Goal: Task Accomplishment & Management: Use online tool/utility

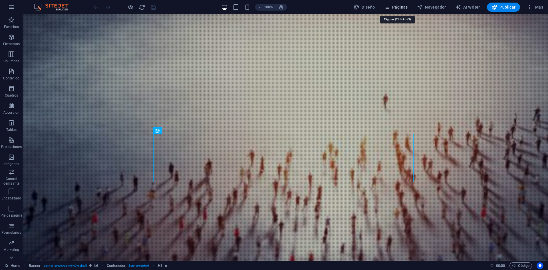
click at [388, 4] on icon "button" at bounding box center [387, 7] width 6 height 6
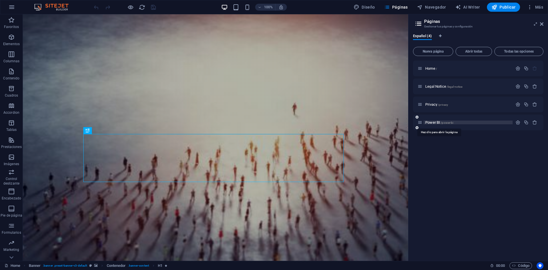
click at [444, 122] on span "/power-bi" at bounding box center [447, 122] width 13 height 3
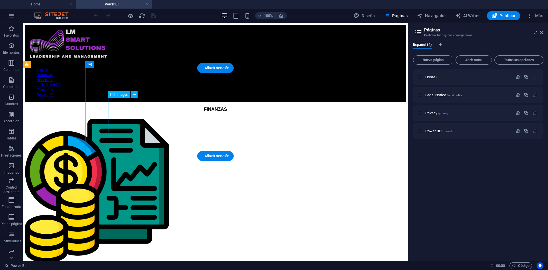
click at [121, 117] on figure at bounding box center [215, 190] width 381 height 147
click at [148, 107] on div "FINANZAS" at bounding box center [215, 185] width 381 height 157
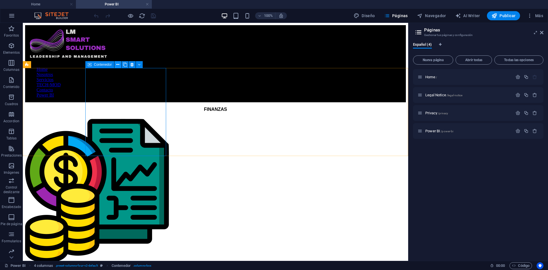
click at [118, 64] on icon at bounding box center [117, 65] width 3 height 6
click at [141, 64] on button at bounding box center [139, 64] width 7 height 7
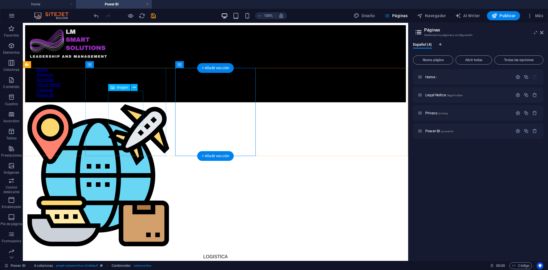
click at [131, 102] on figure at bounding box center [215, 175] width 381 height 147
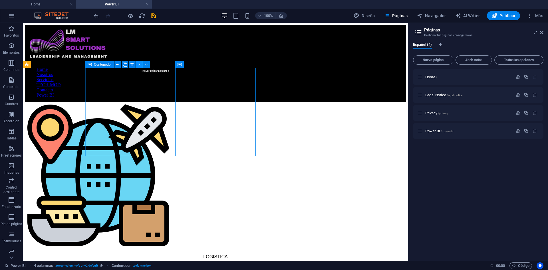
click at [138, 64] on icon at bounding box center [139, 65] width 3 height 6
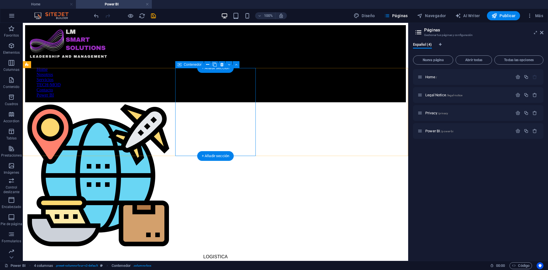
click at [237, 67] on icon at bounding box center [236, 65] width 3 height 6
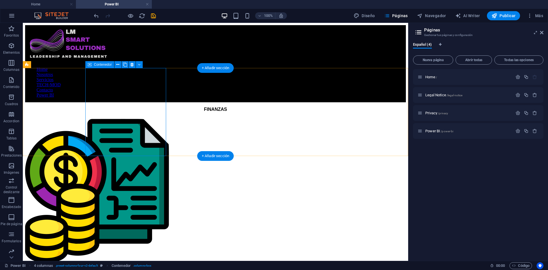
click at [103, 107] on div "FINANZAS" at bounding box center [215, 185] width 381 height 157
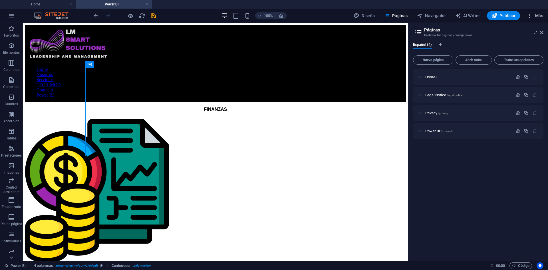
click at [528, 17] on icon "button" at bounding box center [530, 16] width 6 height 6
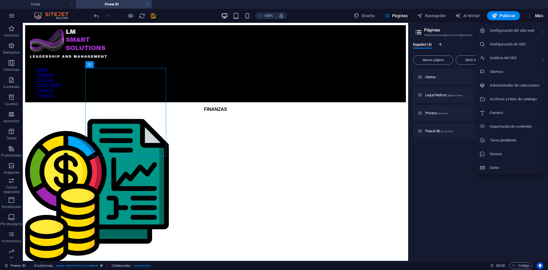
click at [431, 165] on div at bounding box center [274, 135] width 548 height 270
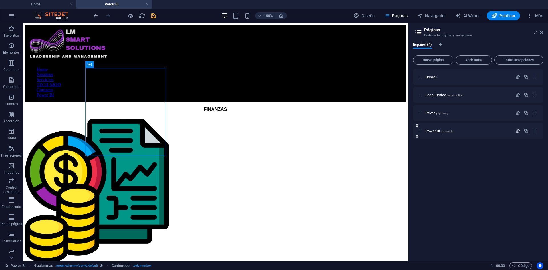
click at [519, 131] on icon "button" at bounding box center [518, 131] width 5 height 5
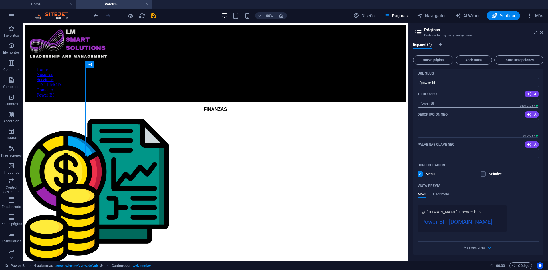
scroll to position [92, 0]
click at [482, 173] on label at bounding box center [483, 172] width 5 height 5
click at [0, 0] on input "checkbox" at bounding box center [0, 0] width 0 height 0
click at [483, 172] on label at bounding box center [483, 172] width 5 height 5
click at [0, 0] on input "checkbox" at bounding box center [0, 0] width 0 height 0
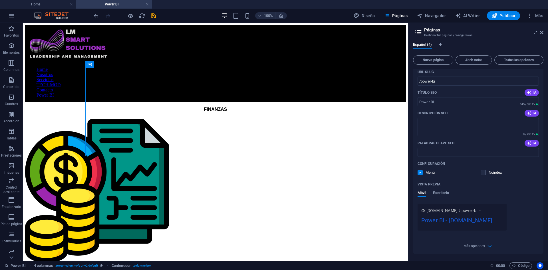
scroll to position [100, 0]
click at [477, 243] on span "Más opciones" at bounding box center [478, 246] width 7 height 7
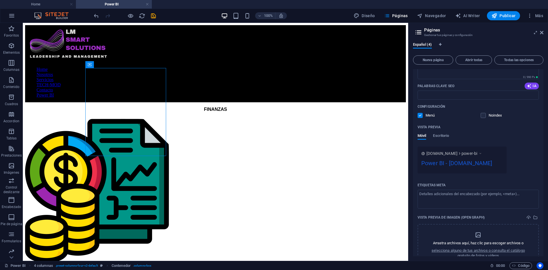
scroll to position [152, 0]
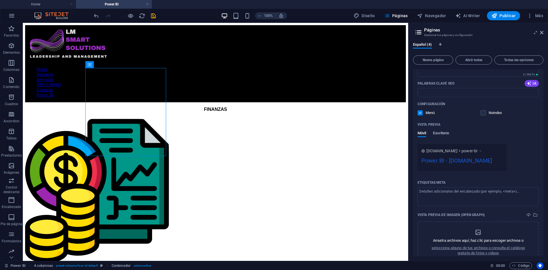
click at [435, 133] on span "Escritorio" at bounding box center [441, 134] width 16 height 8
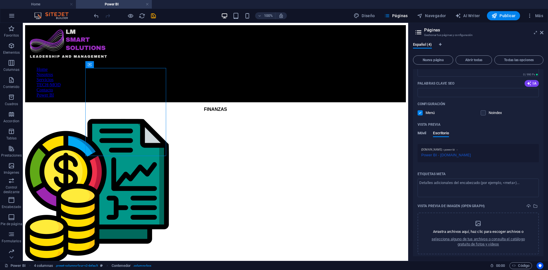
click at [424, 133] on span "Móvil" at bounding box center [422, 134] width 9 height 8
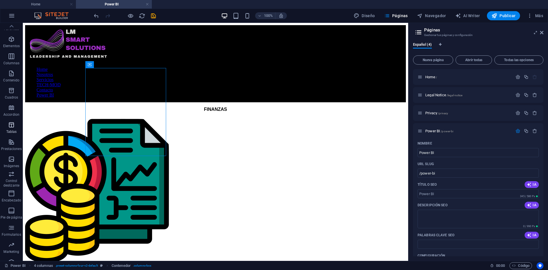
scroll to position [0, 0]
click at [119, 65] on icon at bounding box center [117, 65] width 3 height 6
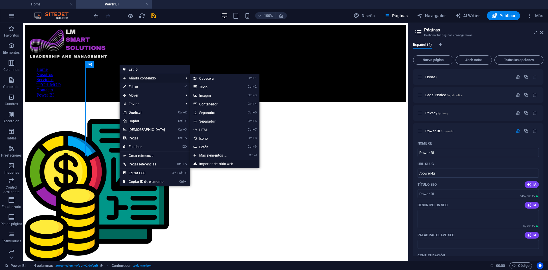
click at [225, 163] on link "Importar del sitio web" at bounding box center [224, 164] width 69 height 9
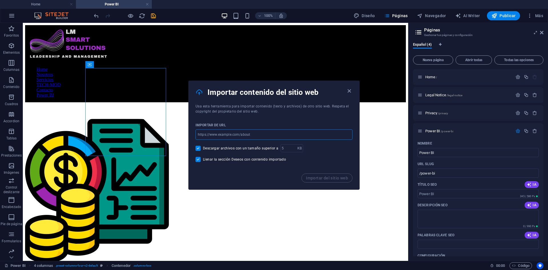
click at [234, 135] on input "url" at bounding box center [274, 134] width 157 height 10
paste input "<iframe title="LAMI_EEFF" width="1140" height="541.25" src="https://app.powerbi…"
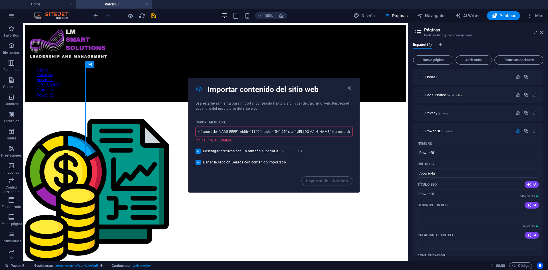
scroll to position [0, 300]
type input "<iframe title="LAMI_EEFF" width="1140" height="541.25" src="https://app.powerbi…"
click at [221, 132] on input "<iframe title="LAMI_EEFF" width="1140" height="541.25" src="https://app.powerbi…" at bounding box center [274, 132] width 157 height 10
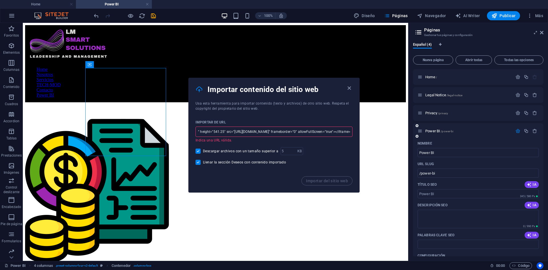
drag, startPoint x: 198, startPoint y: 131, endPoint x: 454, endPoint y: 141, distance: 256.9
click at [454, 141] on body "lmsmartsolutions.com Home Power BI Favoritos Elementos Columnas Contenido Cuadr…" at bounding box center [274, 135] width 548 height 270
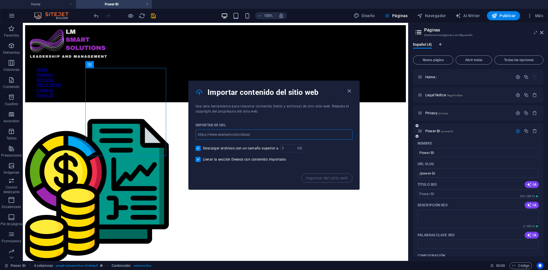
scroll to position [0, 0]
paste input "https://app.powerbi.com/reportEmbed?reportId=ff74ff80-3726-4f78-b650-21d74f2390…"
type input "https://app.powerbi.com/reportEmbed?reportId=ff74ff80-3726-4f78-b650-21d74f2390…"
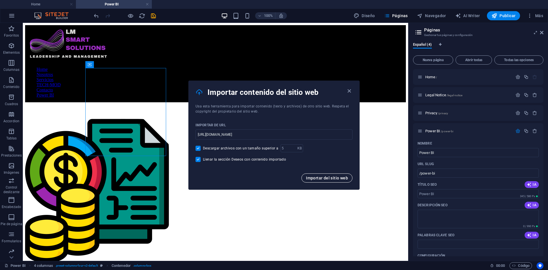
click at [321, 177] on span "Importar del sitio web" at bounding box center [327, 178] width 42 height 5
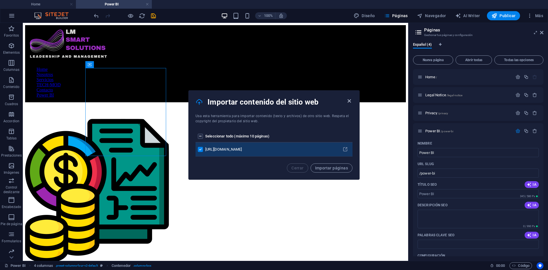
click at [350, 100] on icon "button" at bounding box center [349, 101] width 7 height 7
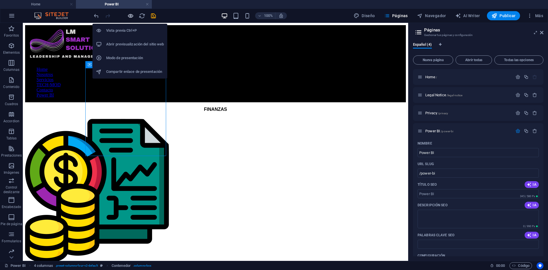
click at [131, 15] on icon "button" at bounding box center [130, 16] width 7 height 7
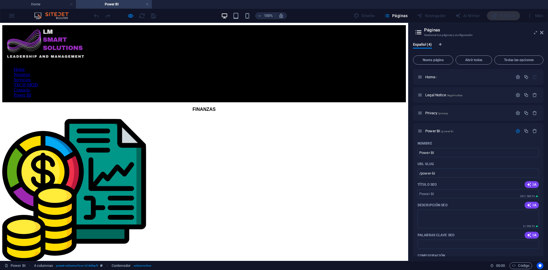
click at [116, 117] on img at bounding box center [75, 190] width 146 height 146
drag, startPoint x: 541, startPoint y: 31, endPoint x: 518, endPoint y: 15, distance: 28.6
click at [541, 31] on icon at bounding box center [541, 32] width 3 height 5
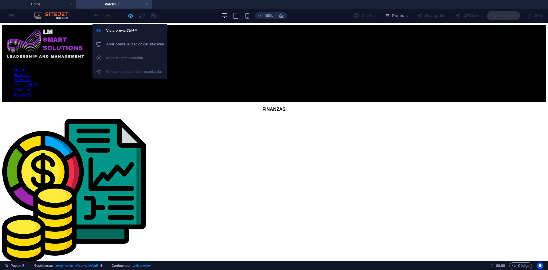
click at [130, 17] on icon "button" at bounding box center [130, 16] width 7 height 7
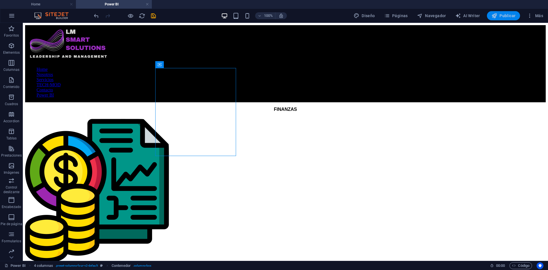
drag, startPoint x: 499, startPoint y: 17, endPoint x: 452, endPoint y: 0, distance: 49.4
click at [499, 17] on span "Publicar" at bounding box center [504, 16] width 24 height 6
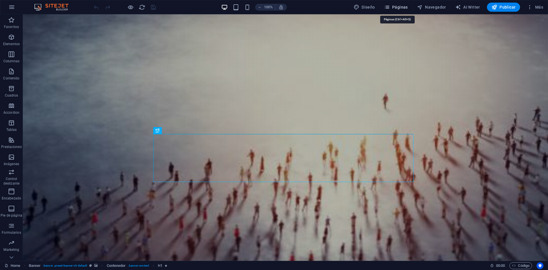
click at [388, 7] on icon "button" at bounding box center [387, 7] width 6 height 6
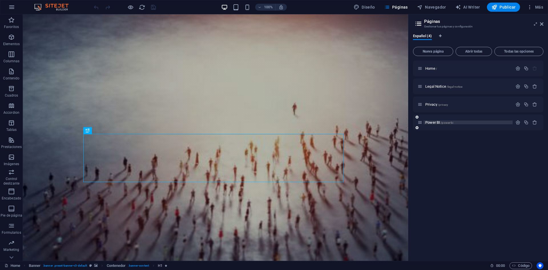
click at [424, 121] on div "Power BI /power-bi" at bounding box center [468, 123] width 89 height 4
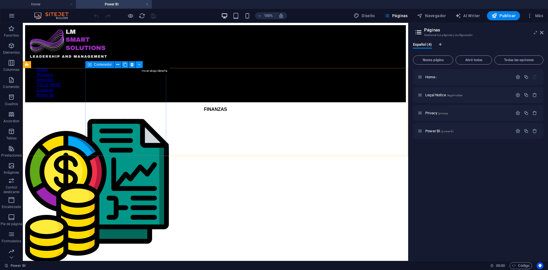
click at [137, 63] on button at bounding box center [139, 64] width 7 height 7
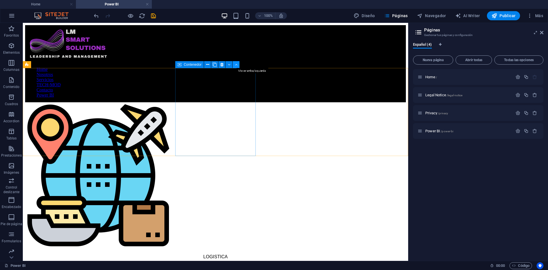
click at [237, 66] on icon at bounding box center [236, 65] width 3 height 6
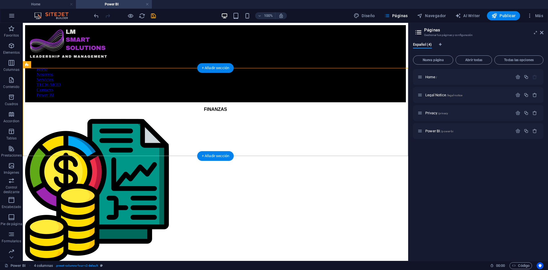
drag, startPoint x: 134, startPoint y: 92, endPoint x: 133, endPoint y: 133, distance: 40.8
click at [133, 133] on div "FINANZAS" at bounding box center [215, 185] width 381 height 157
click at [147, 107] on div "FINANZAS" at bounding box center [215, 185] width 381 height 157
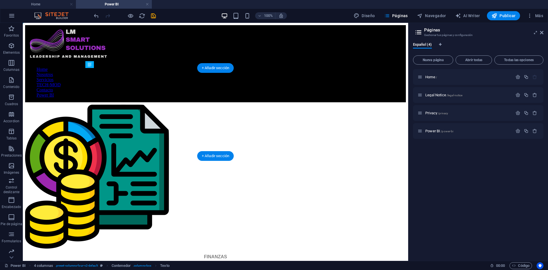
drag, startPoint x: 127, startPoint y: 93, endPoint x: 125, endPoint y: 126, distance: 33.2
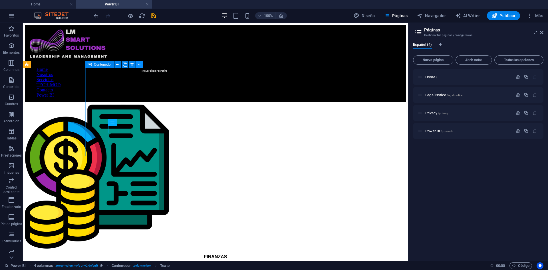
click at [137, 63] on button at bounding box center [139, 64] width 7 height 7
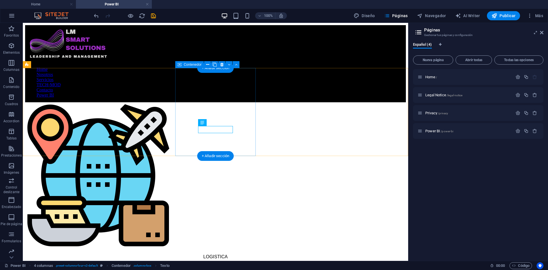
drag, startPoint x: 236, startPoint y: 65, endPoint x: 212, endPoint y: 43, distance: 32.6
click at [236, 65] on icon at bounding box center [236, 65] width 3 height 6
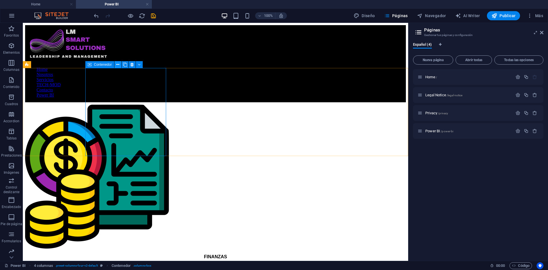
click at [117, 62] on icon at bounding box center [117, 65] width 3 height 6
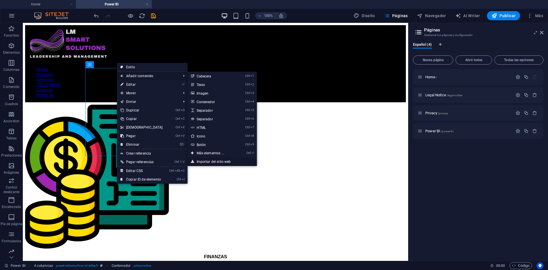
click at [211, 163] on link "Importar del sitio web" at bounding box center [222, 161] width 69 height 9
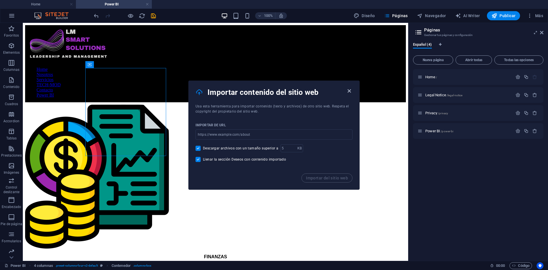
click at [347, 91] on icon "button" at bounding box center [349, 91] width 7 height 7
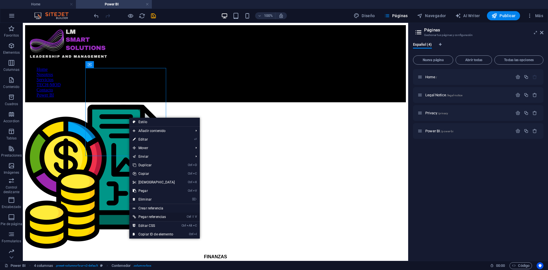
click at [156, 216] on link "Ctrl ⇧ V Pegar referencias" at bounding box center [153, 216] width 49 height 9
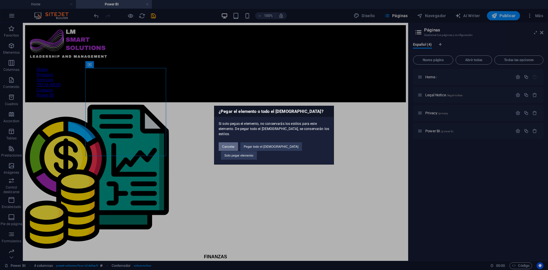
click at [238, 148] on button "Cancelar" at bounding box center [228, 146] width 19 height 9
